Goal: Information Seeking & Learning: Learn about a topic

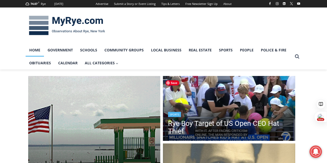
click at [235, 101] on img "Read More Rye Boy Target of US Open CEO Hat Thief" at bounding box center [229, 109] width 132 height 66
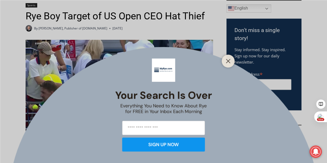
scroll to position [84, 0]
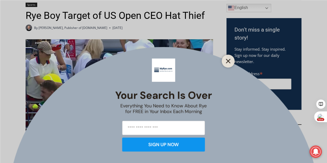
click at [228, 60] on icon "Close" at bounding box center [228, 61] width 5 height 5
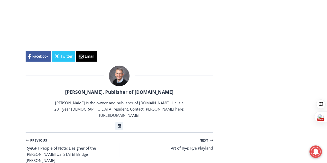
scroll to position [734, 0]
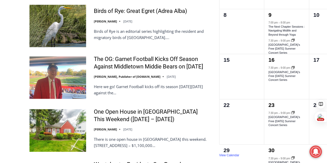
scroll to position [499, 0]
